Goal: Task Accomplishment & Management: Manage account settings

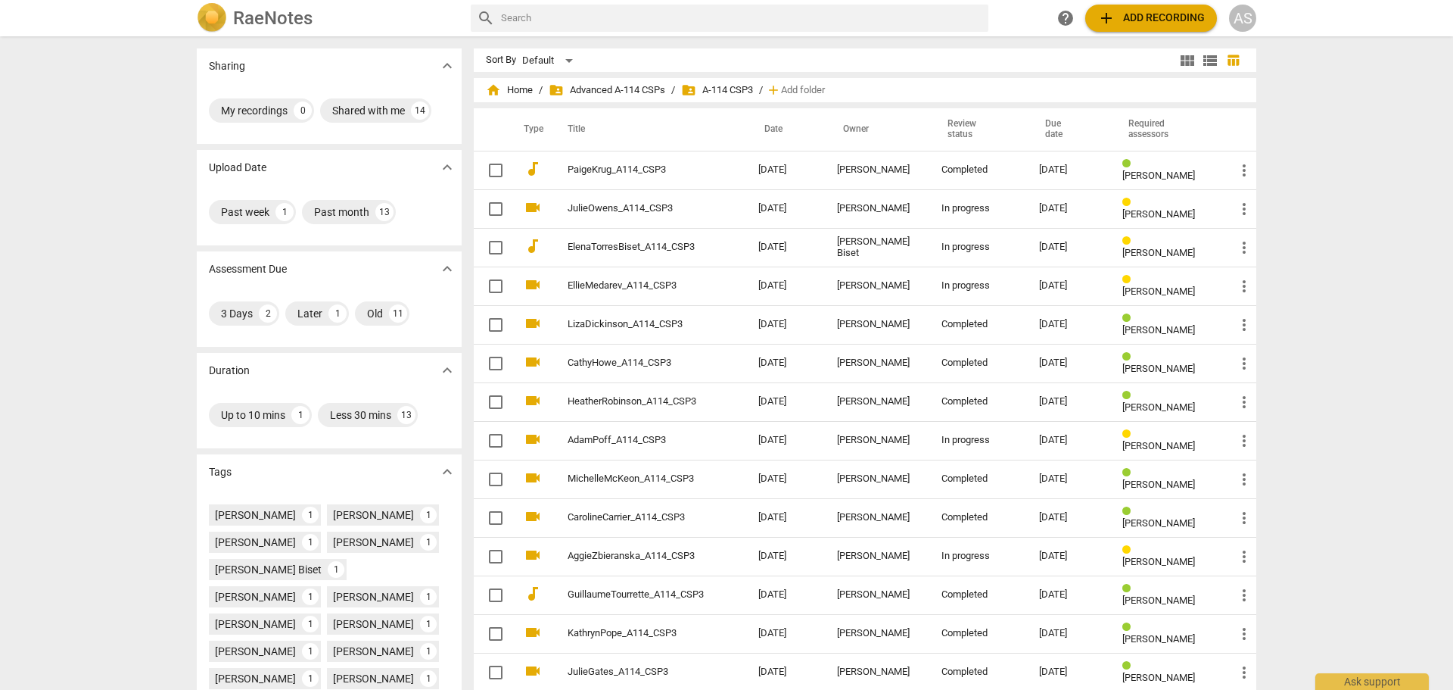
click at [1244, 13] on div "AS" at bounding box center [1242, 18] width 27 height 27
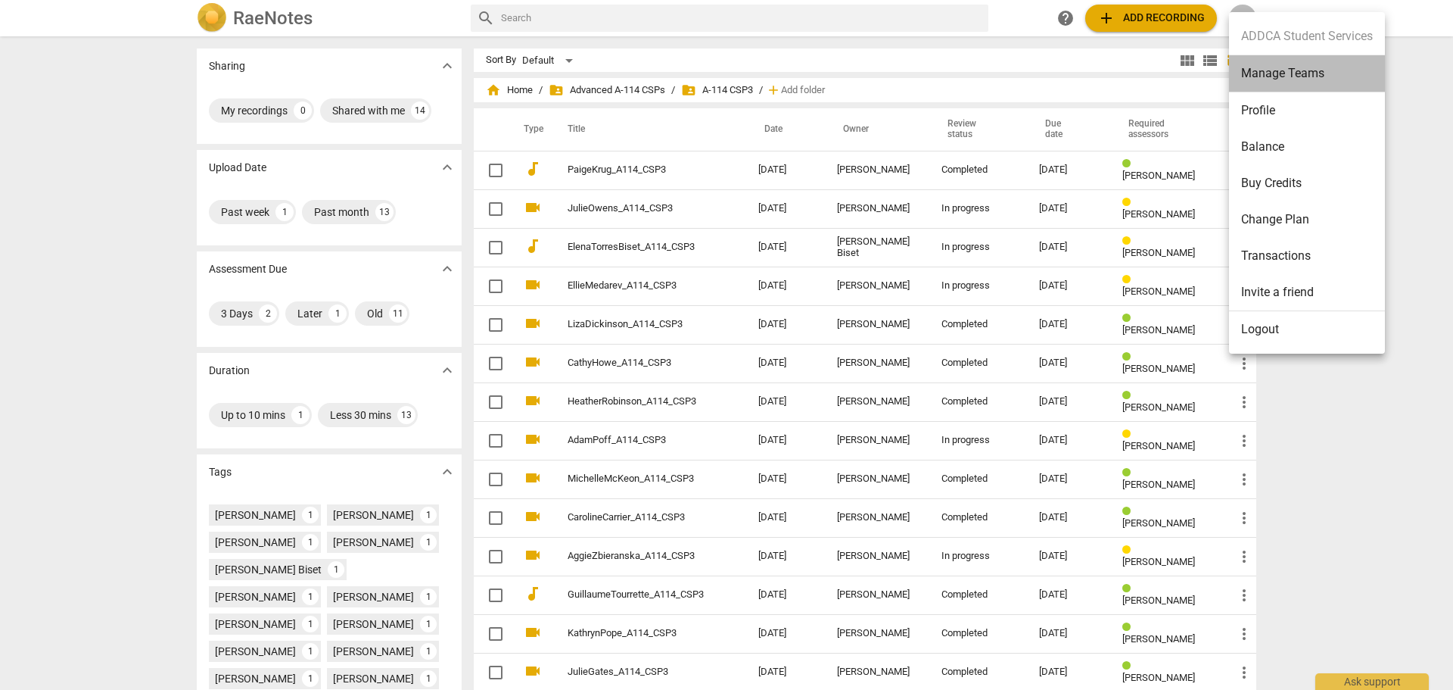
click at [1272, 77] on li "Manage Teams" at bounding box center [1307, 73] width 156 height 37
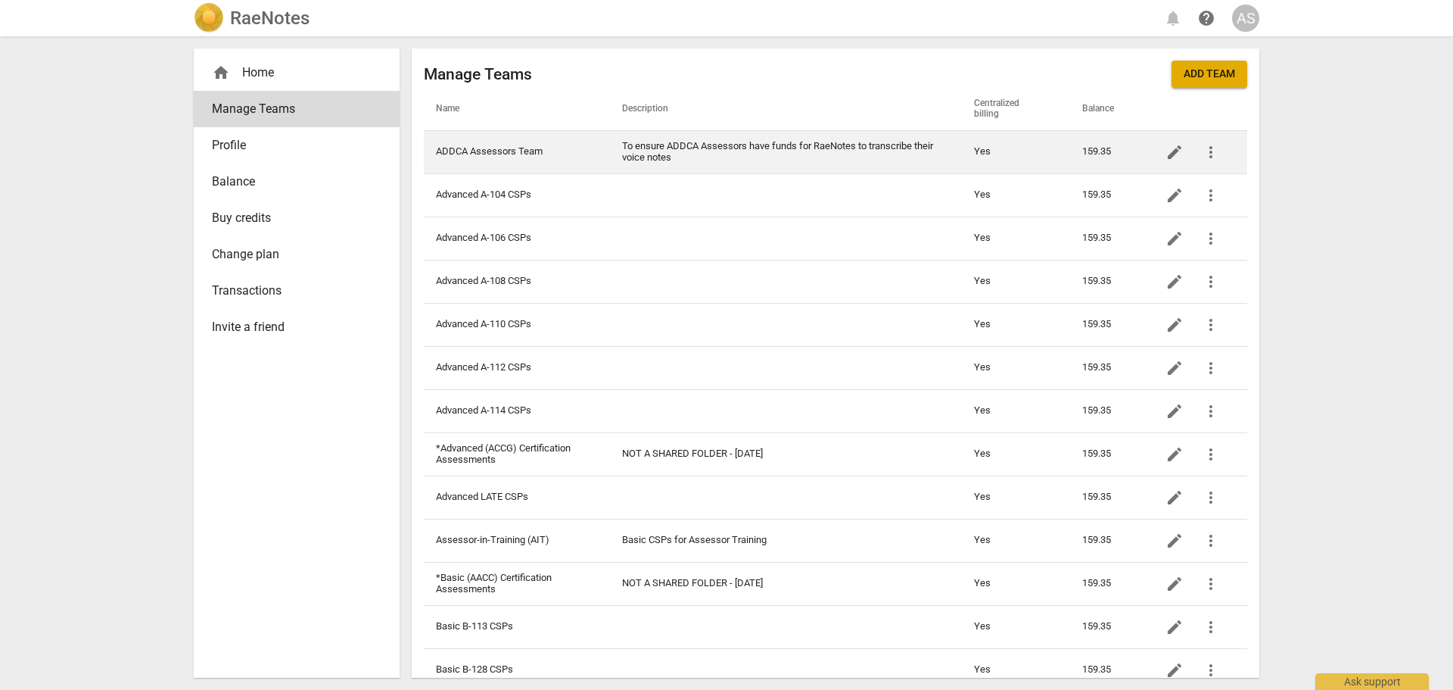
click at [517, 147] on td "ADDCA Assessors Team" at bounding box center [517, 151] width 186 height 43
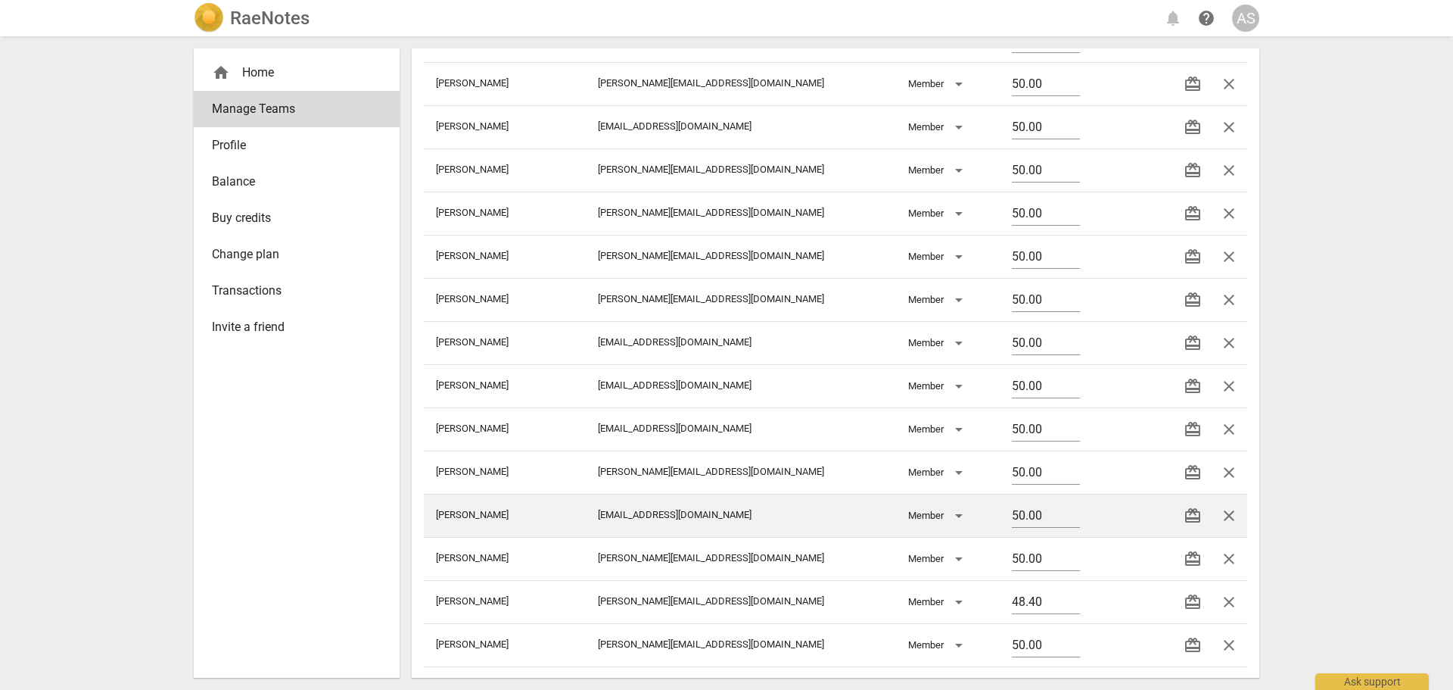
scroll to position [424, 0]
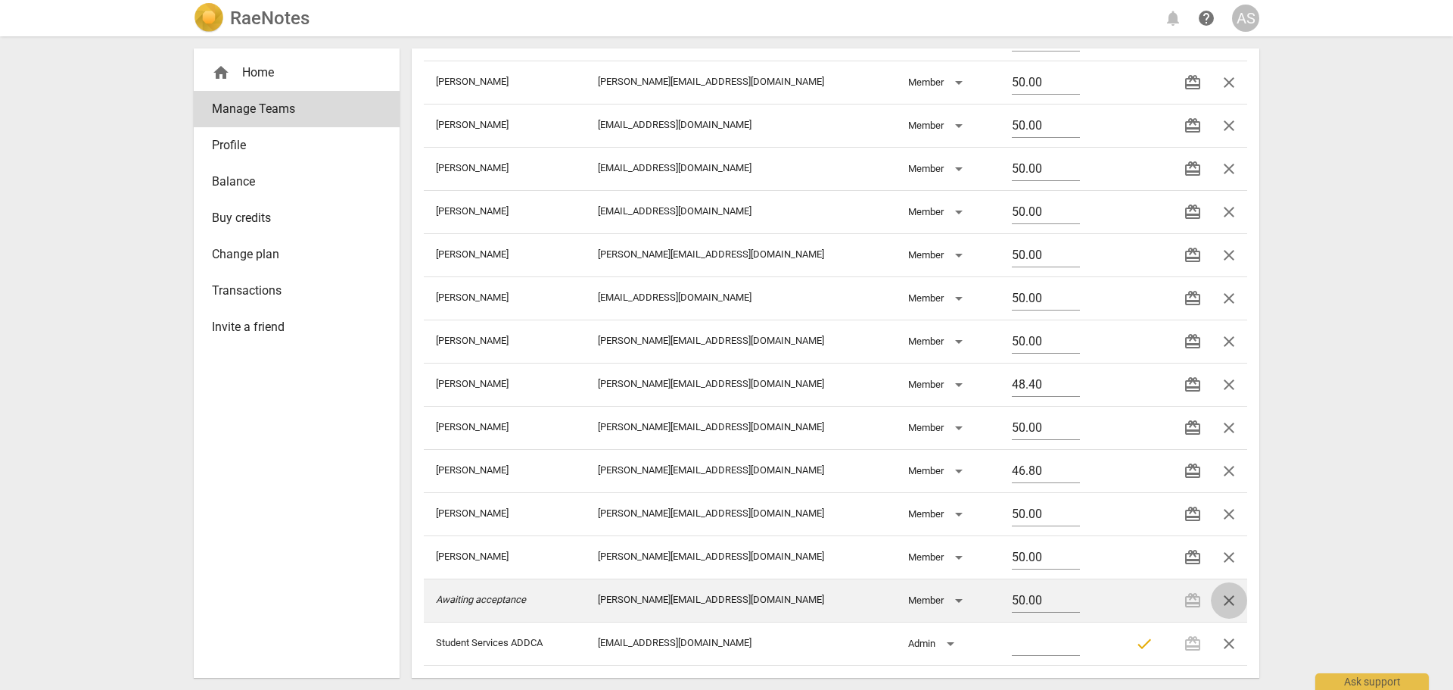
click at [1223, 593] on span "close" at bounding box center [1229, 600] width 18 height 18
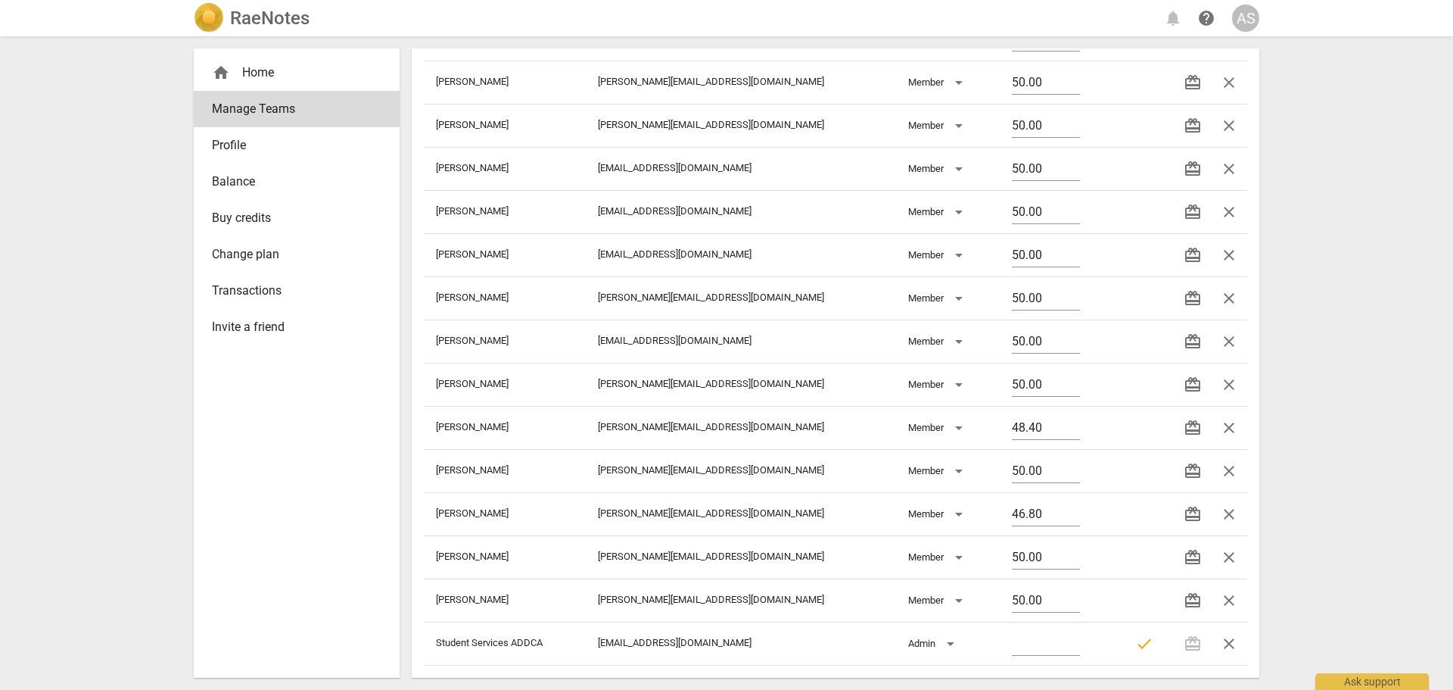
scroll to position [0, 0]
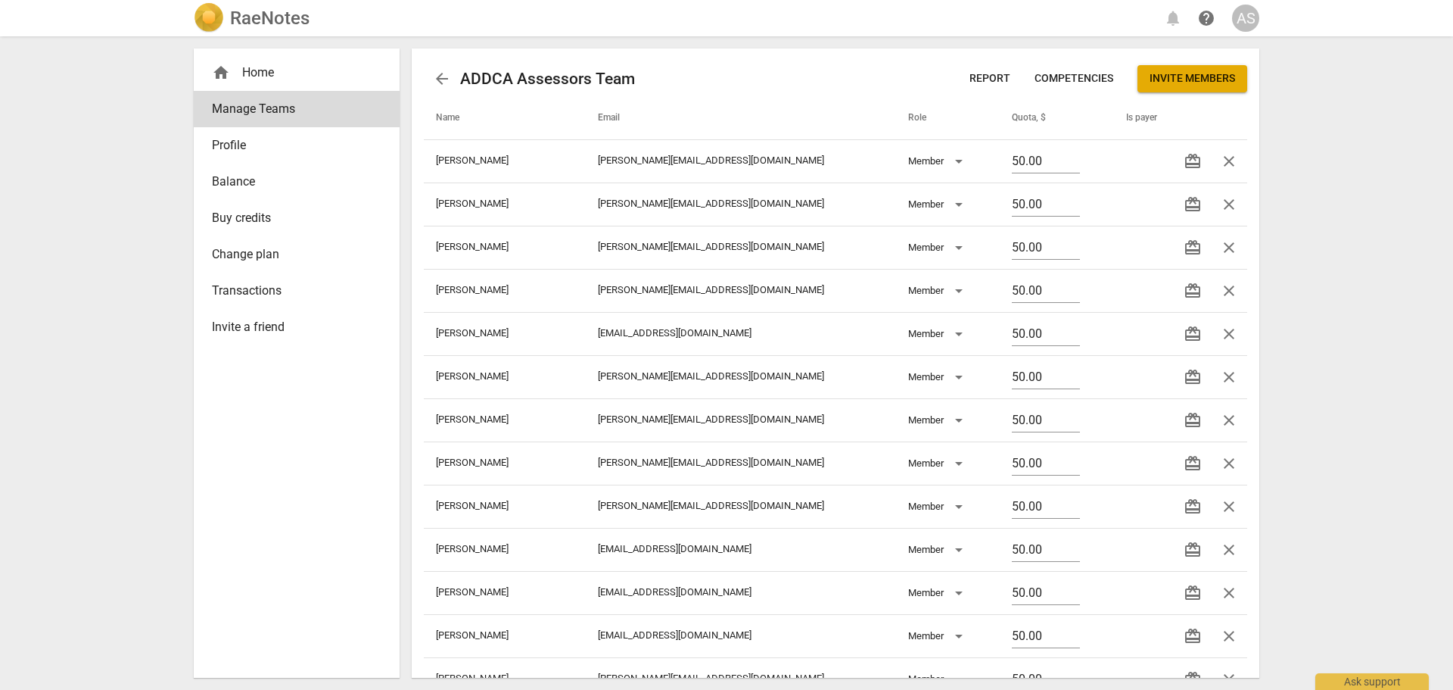
click at [1178, 80] on span "Invite members" at bounding box center [1193, 78] width 86 height 15
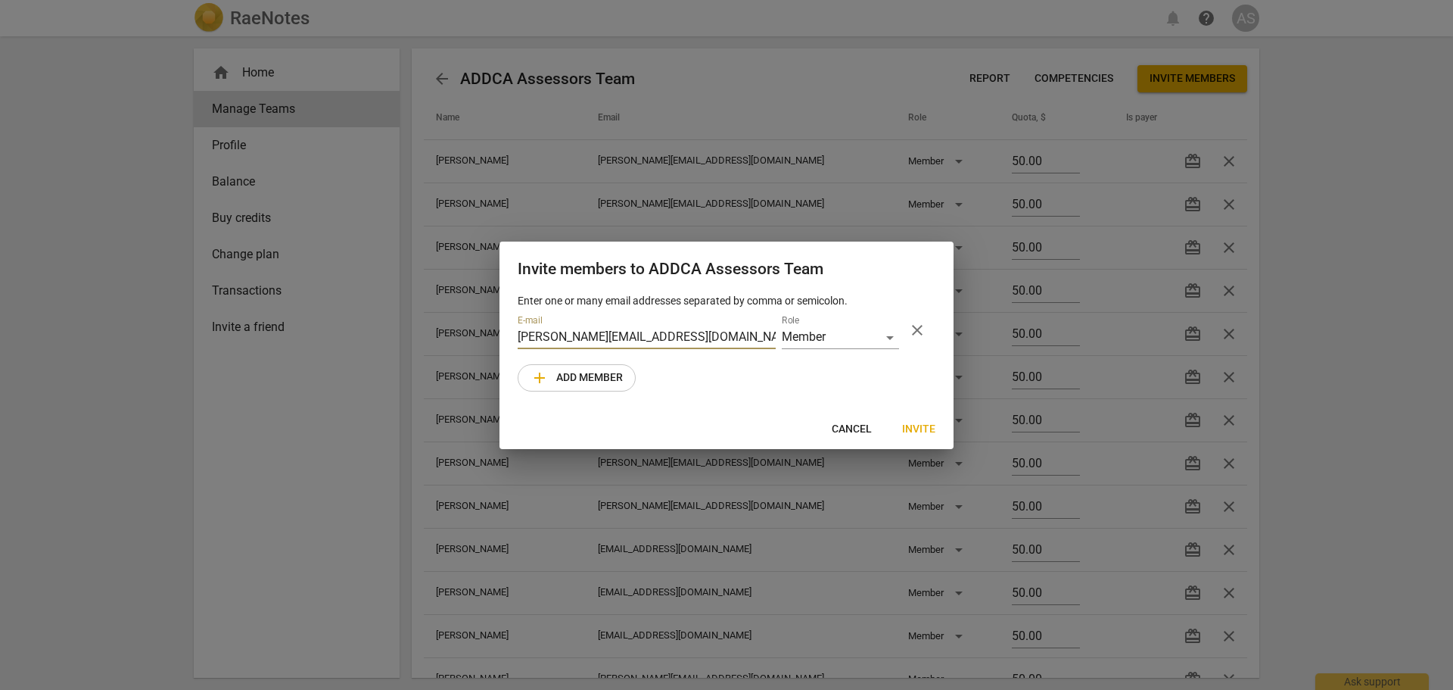
type input "[PERSON_NAME][EMAIL_ADDRESS][DOMAIN_NAME]"
click at [917, 422] on span "Invite" at bounding box center [918, 429] width 33 height 15
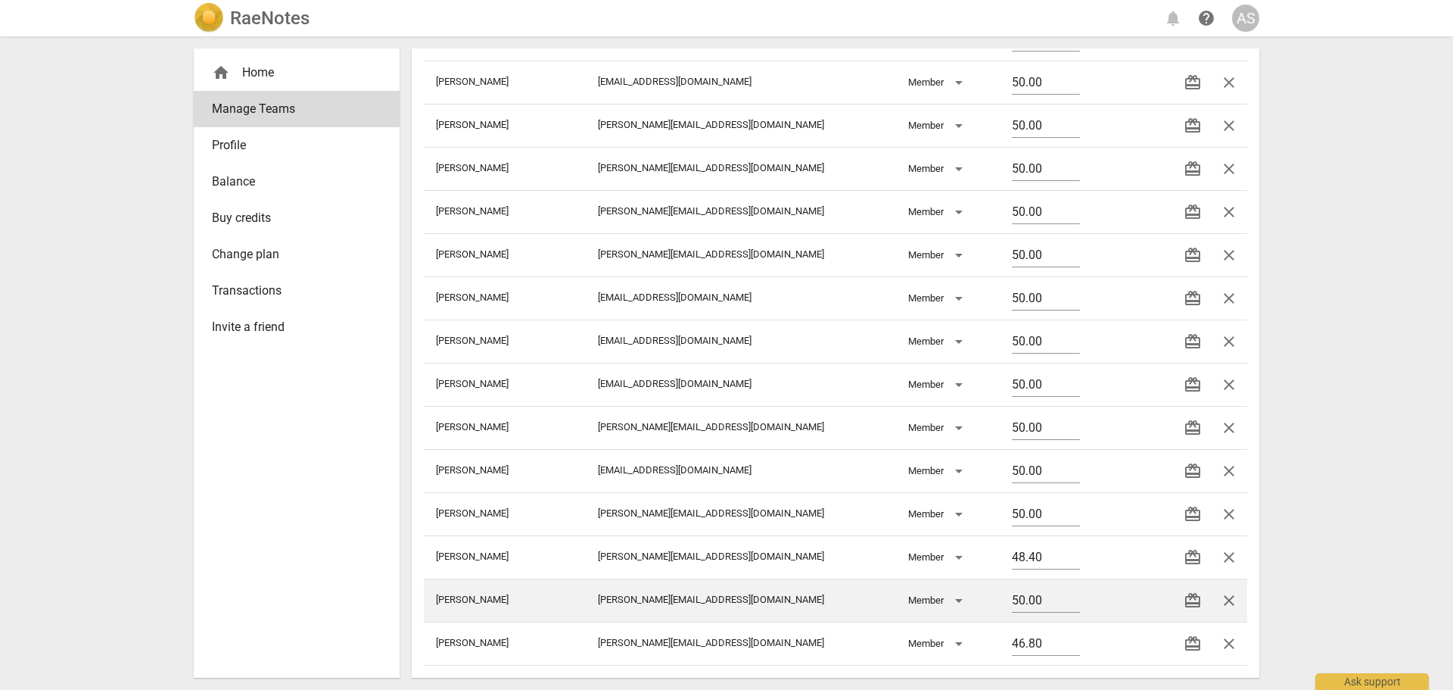
scroll to position [424, 0]
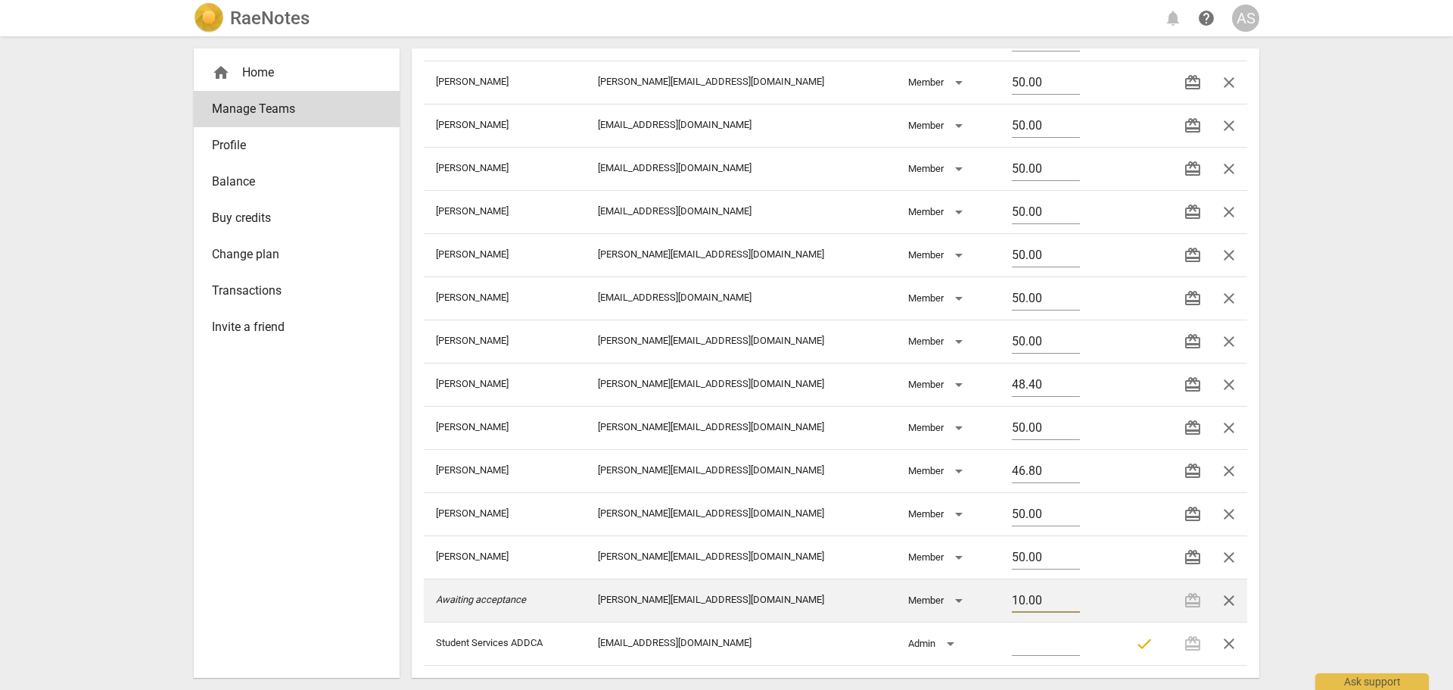
drag, startPoint x: 1017, startPoint y: 590, endPoint x: 927, endPoint y: 590, distance: 90.8
click at [927, 590] on tr "Awaiting acceptance [PERSON_NAME][EMAIL_ADDRESS][DOMAIN_NAME] Member 10.00 rede…" at bounding box center [836, 599] width 824 height 43
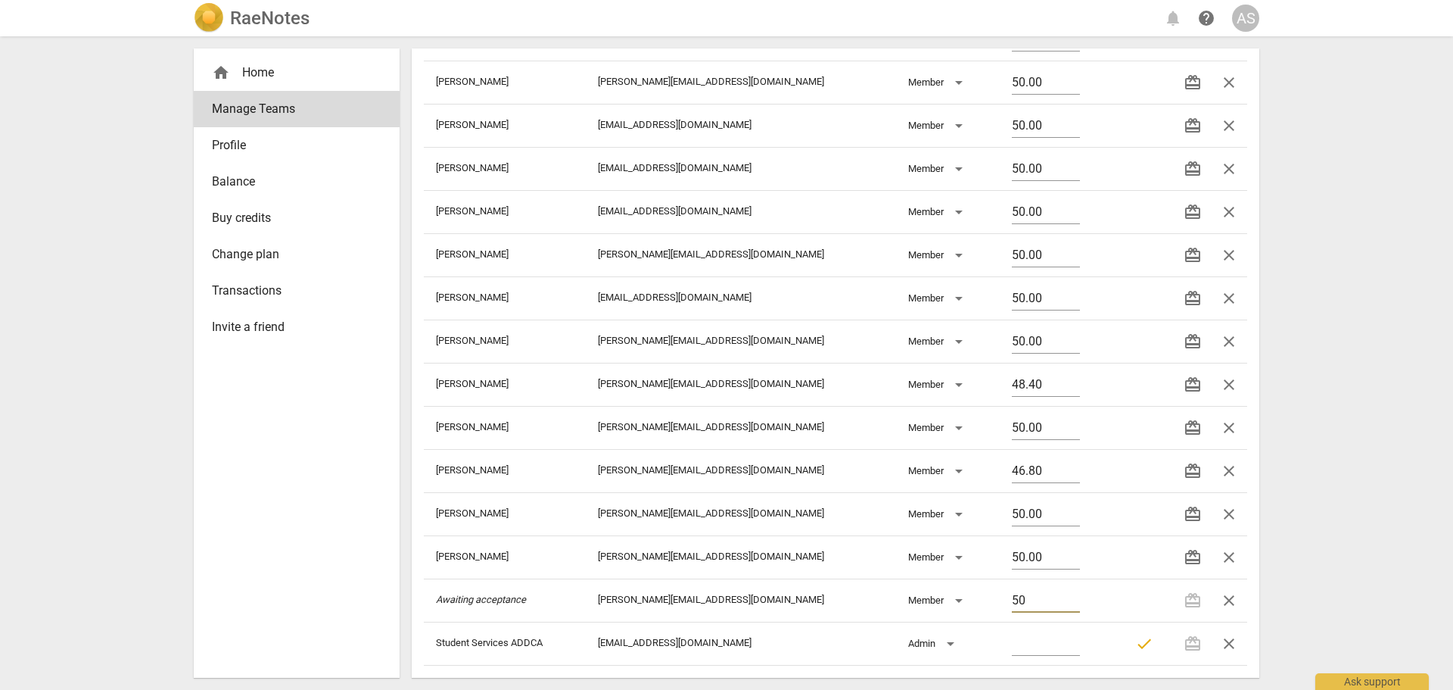
click at [1441, 496] on div "RaeNotes notifications help AS home Home Manage Teams Profile Balance Buy credi…" at bounding box center [726, 345] width 1453 height 690
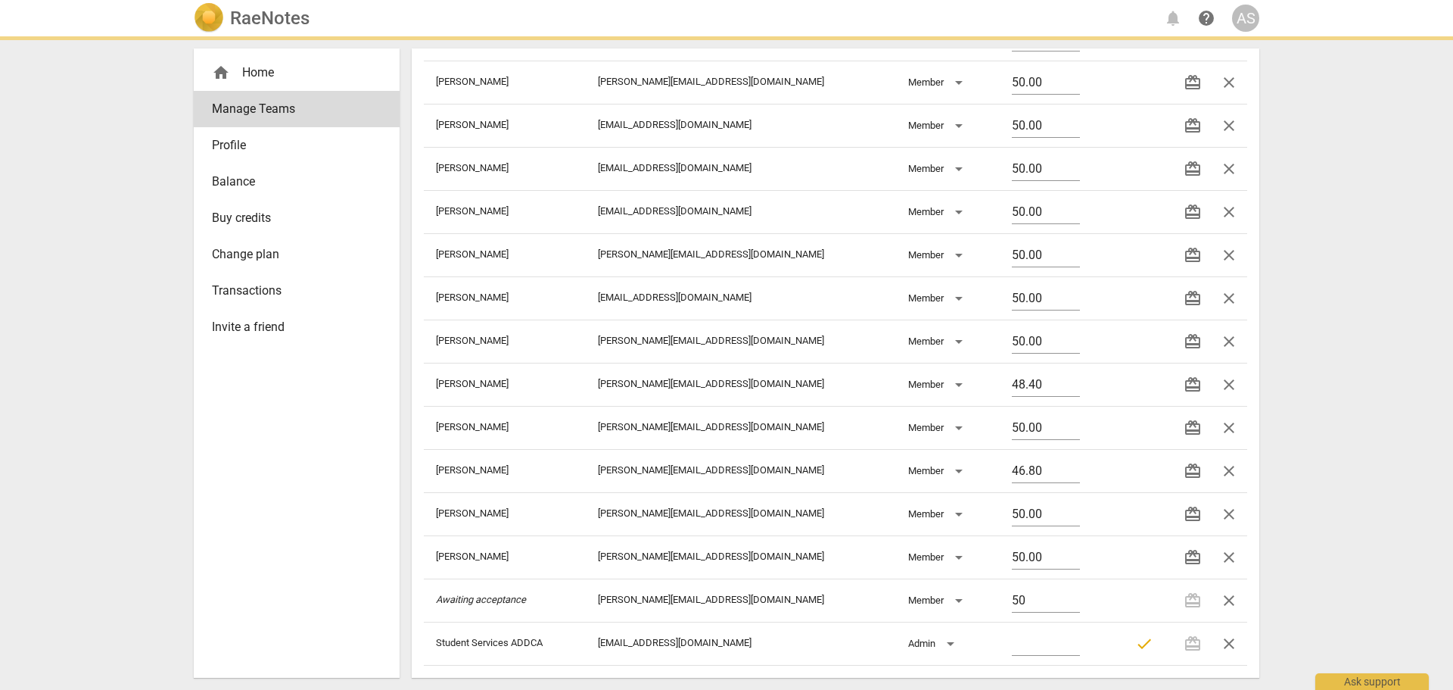
type input "50.00"
